Goal: Information Seeking & Learning: Check status

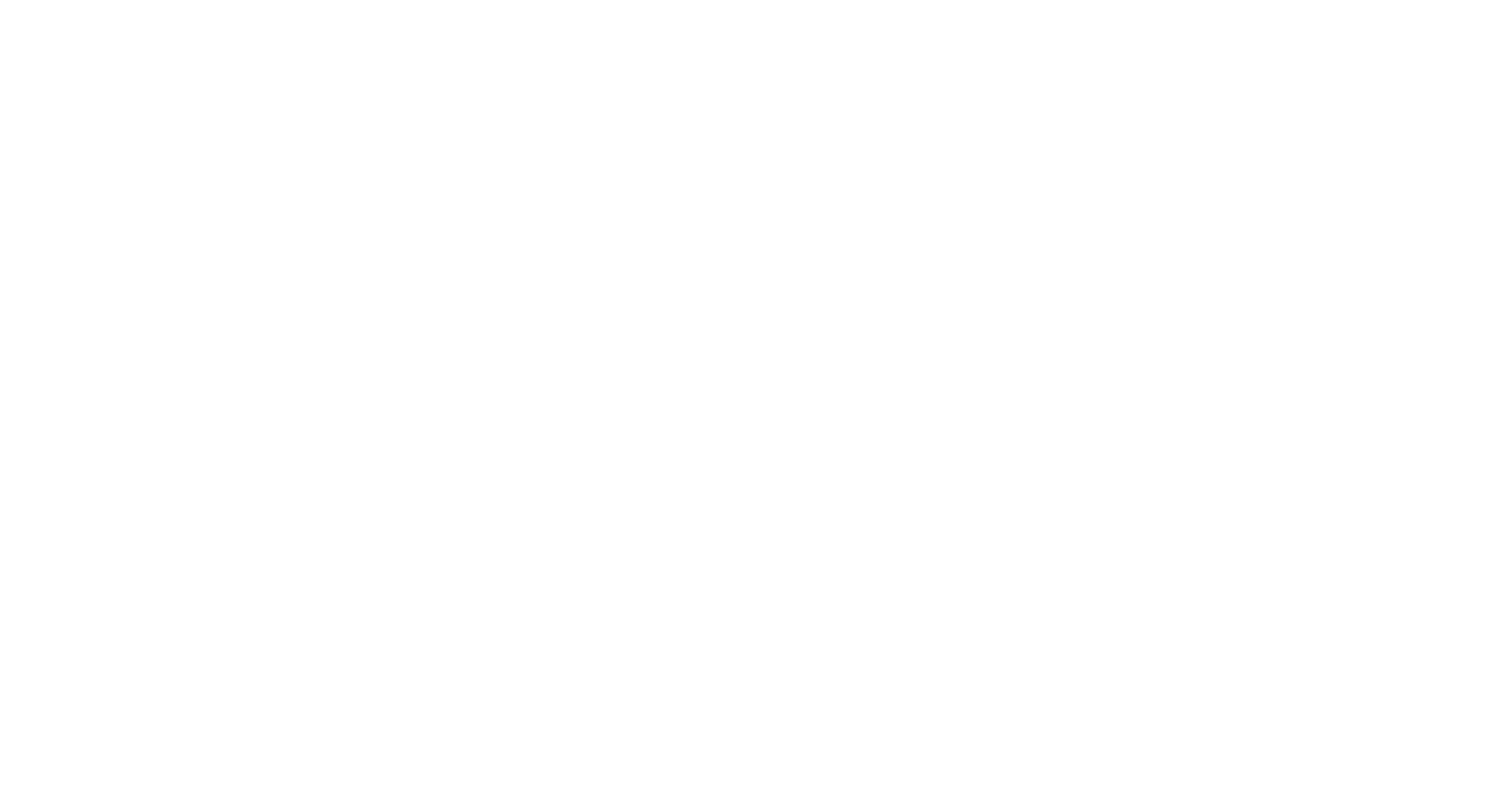
click at [856, 0] on html at bounding box center [756, 0] width 1512 height 0
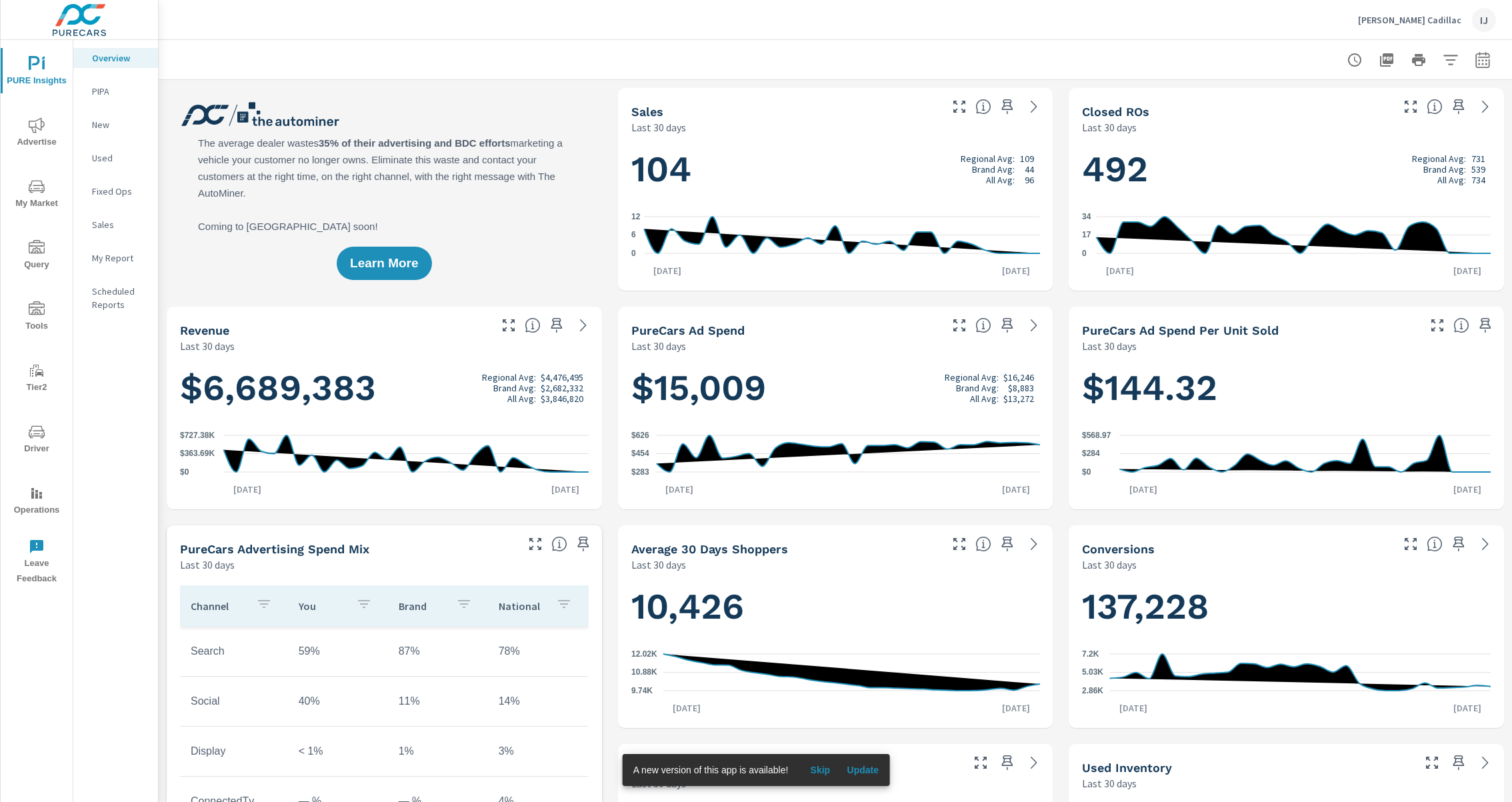
scroll to position [1, 0]
click at [38, 424] on icon "nav menu" at bounding box center [37, 432] width 16 height 16
